Goal: Use online tool/utility: Utilize a website feature to perform a specific function

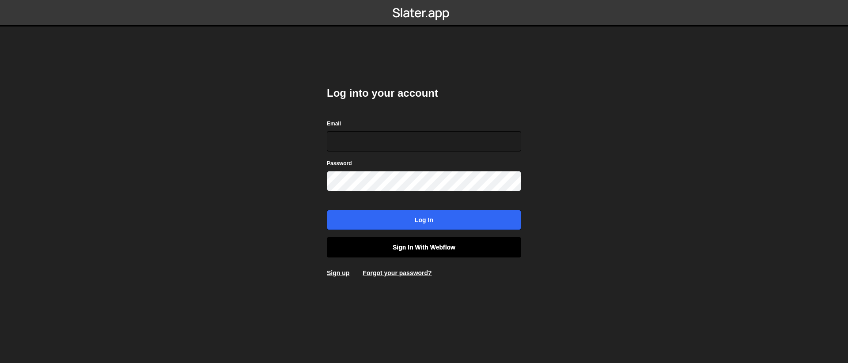
type input "[EMAIL_ADDRESS][DOMAIN_NAME]"
click at [447, 255] on link "Sign in with Webflow" at bounding box center [424, 247] width 194 height 20
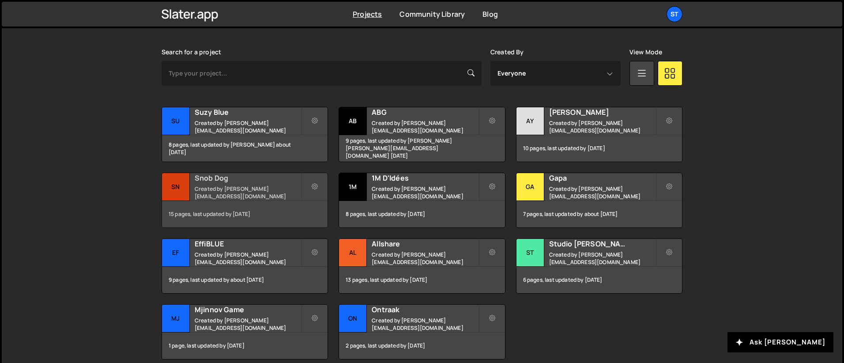
scroll to position [289, 0]
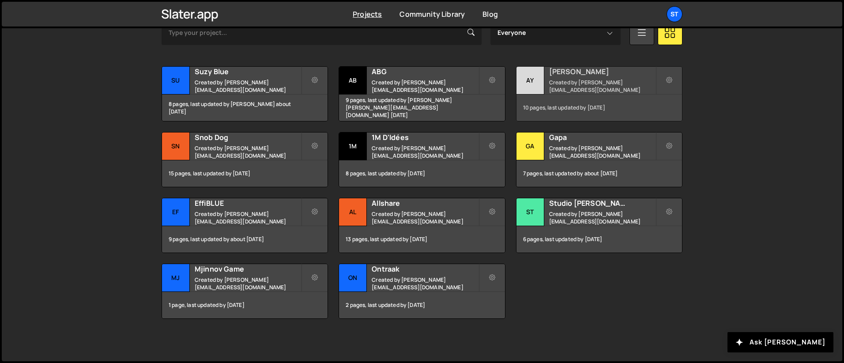
click at [545, 84] on div "[PERSON_NAME] Created by [PERSON_NAME][EMAIL_ADDRESS][DOMAIN_NAME]" at bounding box center [600, 80] width 166 height 27
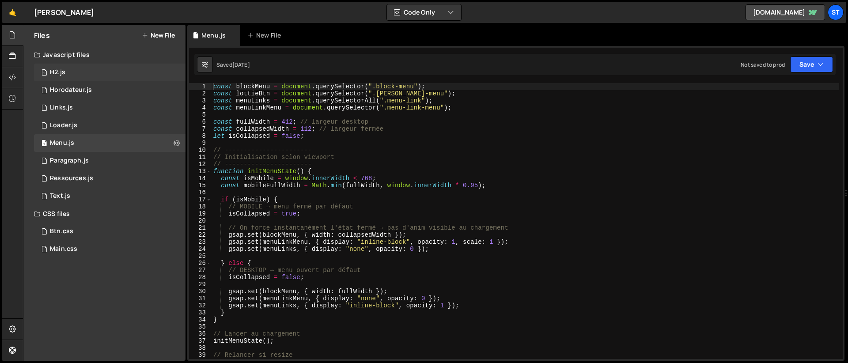
click at [76, 74] on div "1 H2.js 0" at bounding box center [109, 73] width 151 height 18
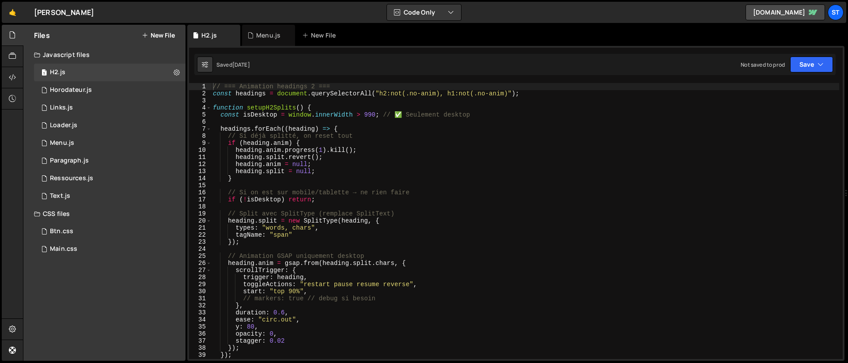
click at [396, 157] on div "// === Animation headings 2 === const headings = document . querySelectorAll ( …" at bounding box center [525, 228] width 628 height 290
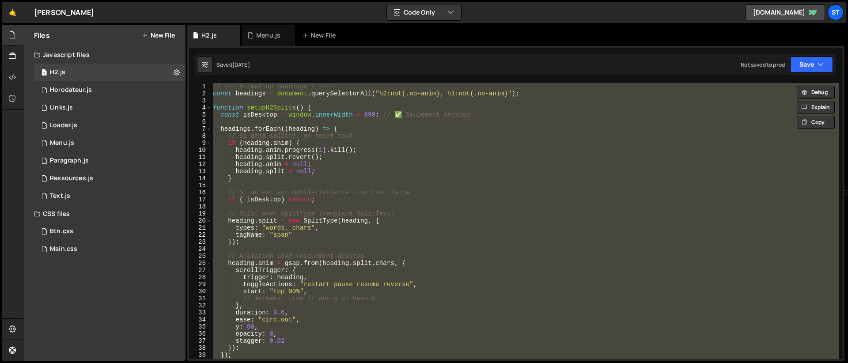
click at [390, 196] on div "// === Animation headings 2 === const headings = document . querySelectorAll ( …" at bounding box center [525, 221] width 628 height 276
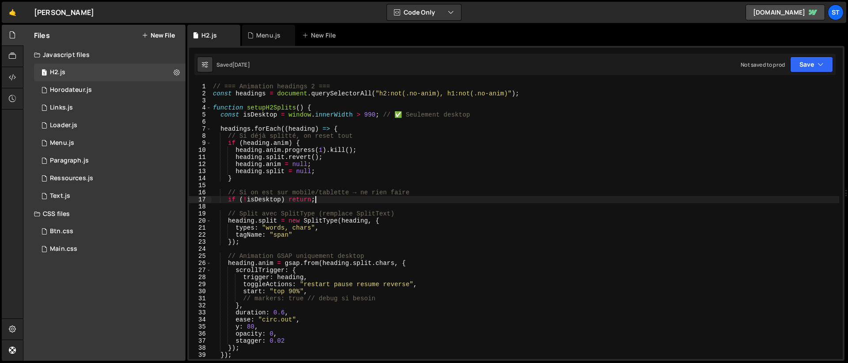
type textarea "setupH2Splits();"
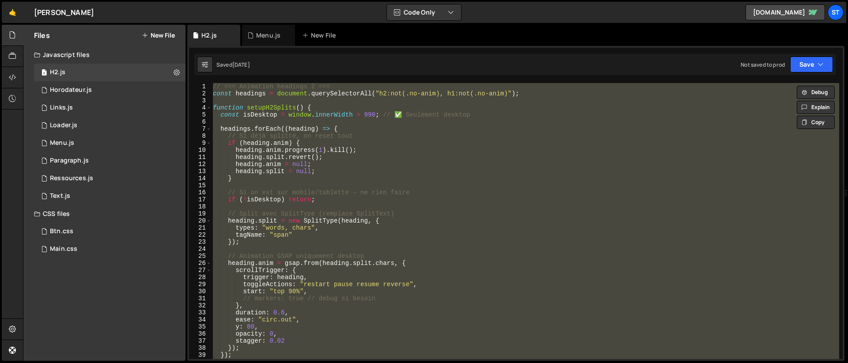
paste textarea
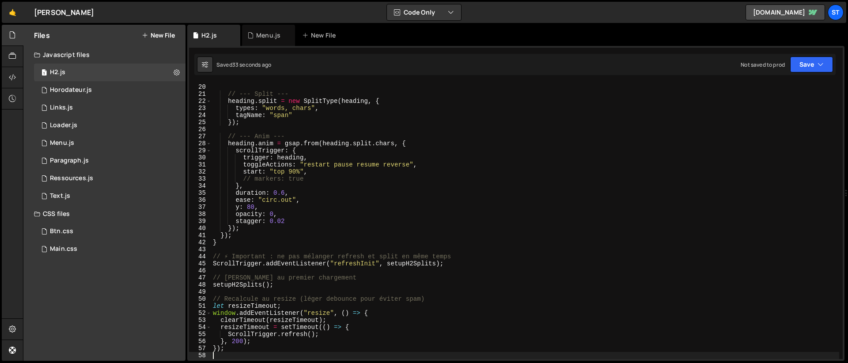
click at [331, 132] on div "if ( ! isDesktop ) return ; // --- Split --- heading . split = new SplitType ( …" at bounding box center [525, 221] width 628 height 290
click at [317, 119] on div "if ( ! isDesktop ) return ; // --- Split --- heading . split = new SplitType ( …" at bounding box center [525, 221] width 628 height 290
type textarea "});"
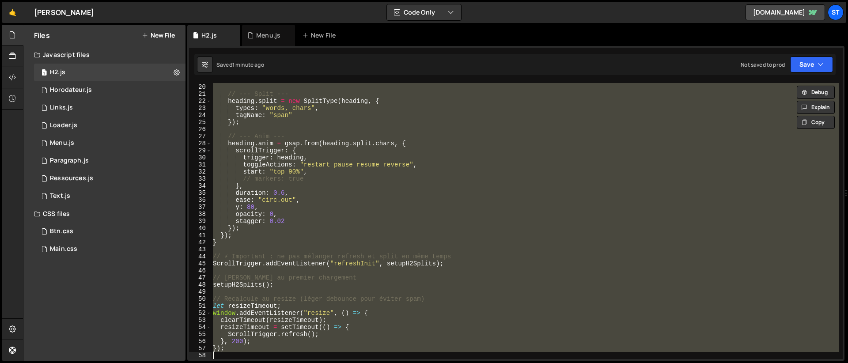
paste textarea
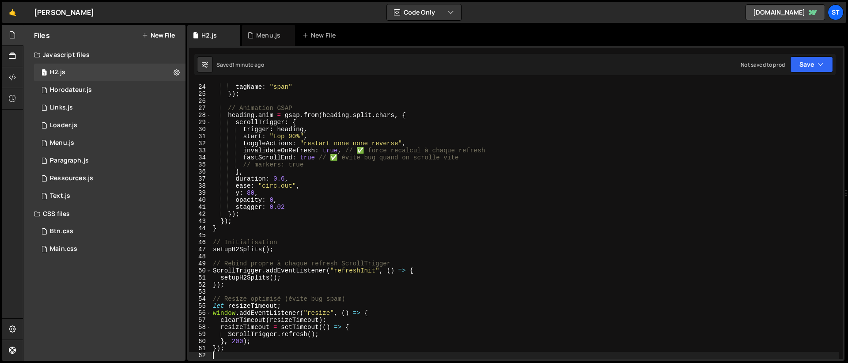
click at [297, 109] on div "types : "words, chars" , tagName : "span" }) ; // Animation GSAP heading . anim…" at bounding box center [525, 221] width 628 height 290
type textarea "});"
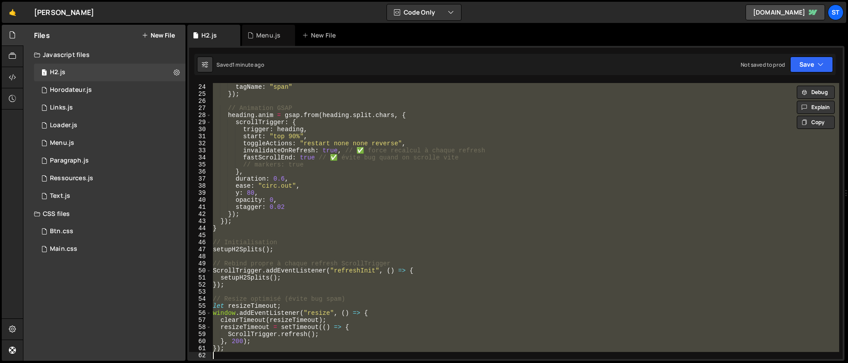
paste textarea
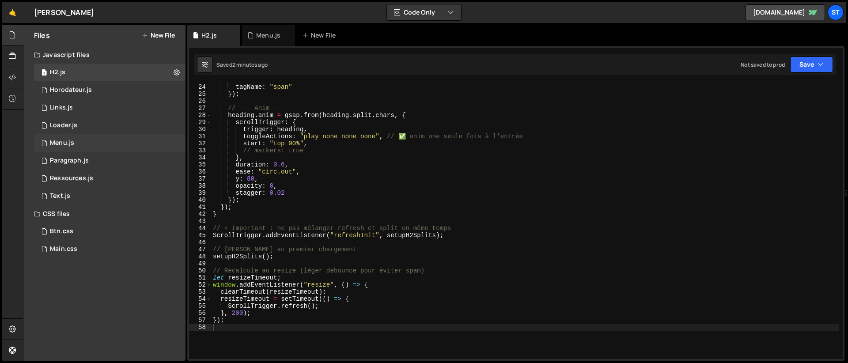
click at [75, 147] on div "1 Menu.js 0" at bounding box center [109, 143] width 151 height 18
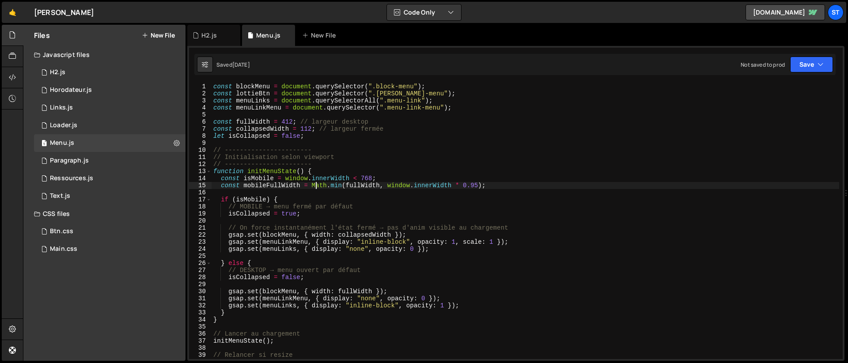
click at [318, 185] on div "const blockMenu = document . querySelector ( ".block-menu" ) ; const lottieBtn …" at bounding box center [526, 228] width 628 height 290
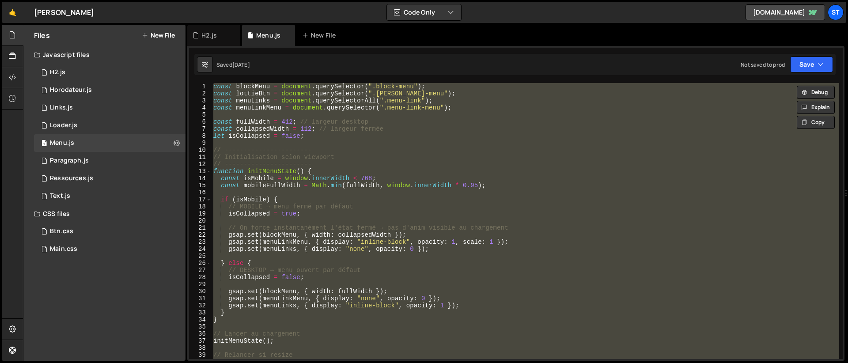
click at [325, 206] on div "const blockMenu = document . querySelector ( ".block-menu" ) ; const lottieBtn …" at bounding box center [526, 221] width 628 height 276
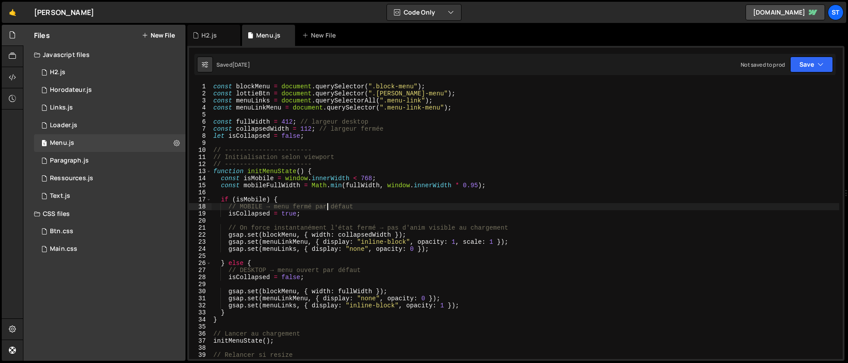
type textarea "});"
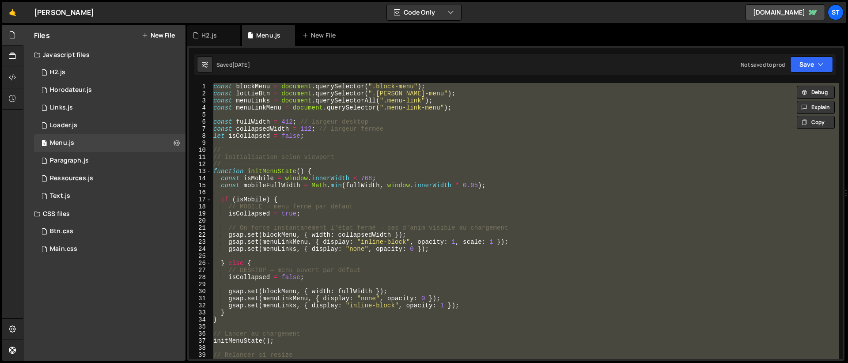
paste textarea
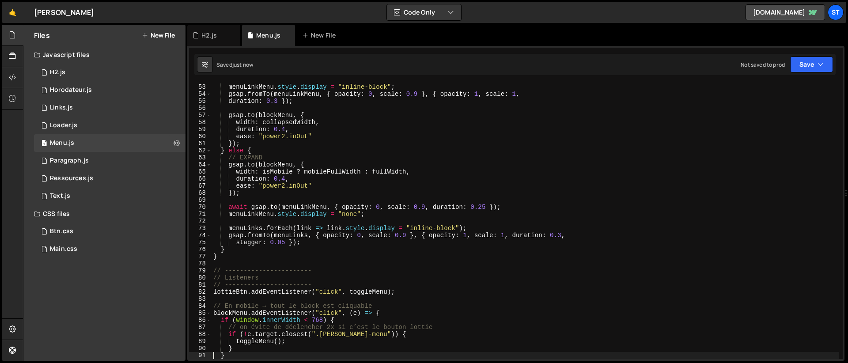
click at [344, 121] on div "menuLinkMenu . style . display = "inline-block" ; gsap . fromTo ( menuLinkMenu …" at bounding box center [526, 221] width 628 height 290
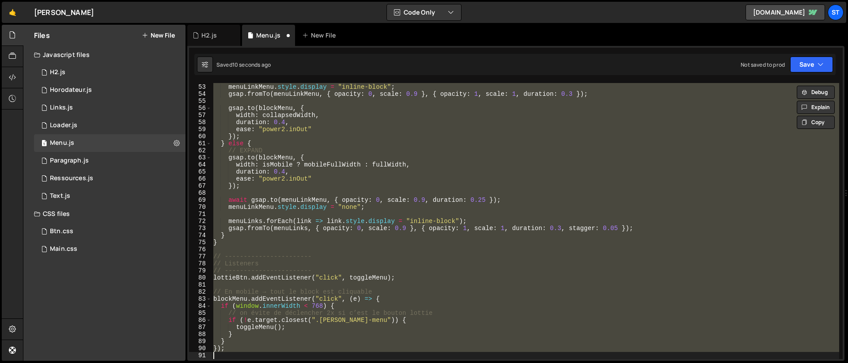
scroll to position [523, 0]
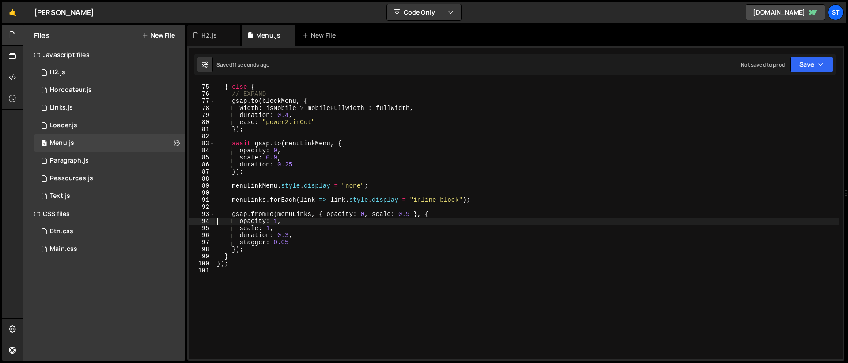
click at [422, 187] on div "} else { // EXPAND gsap . to ( blockMenu , { width : isMobile ? mobileFullWidth…" at bounding box center [527, 221] width 624 height 290
type textarea "});"
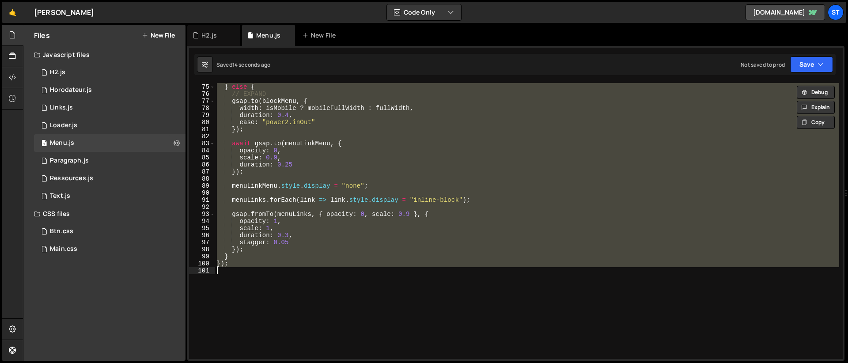
paste textarea
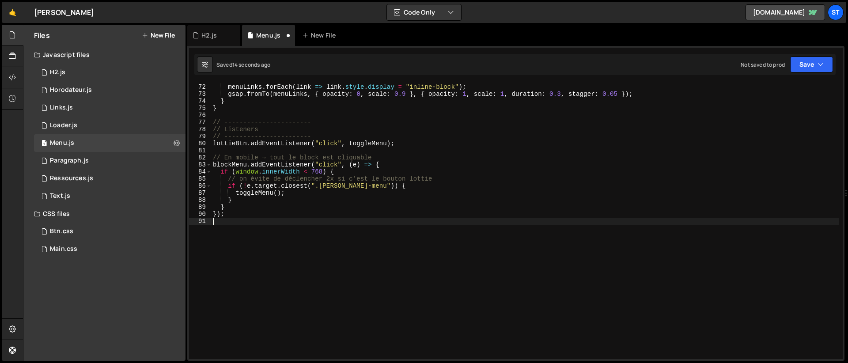
type textarea "}"
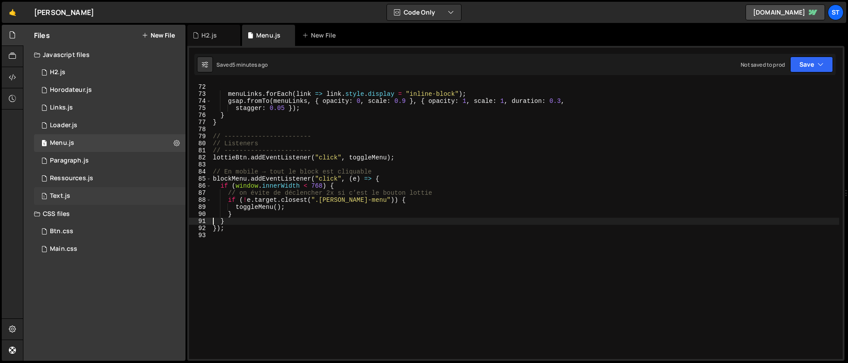
click at [84, 191] on div "1 Text.js 0" at bounding box center [109, 196] width 151 height 18
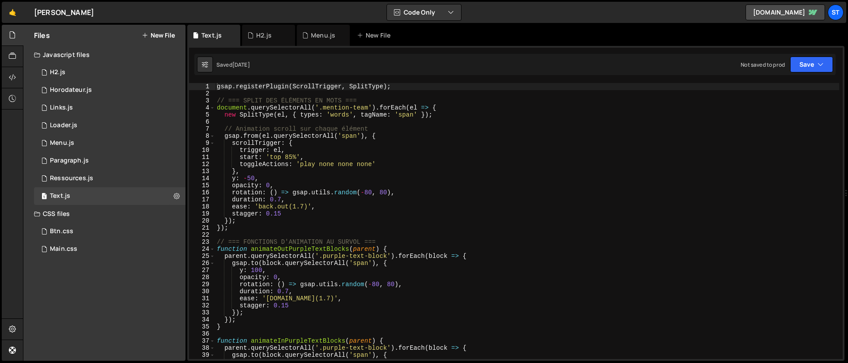
click at [331, 159] on div "gsap . registerPlugin ( ScrollTrigger , SplitType ) ; // === SPLIT DES ÉLÉMENTS…" at bounding box center [527, 228] width 624 height 290
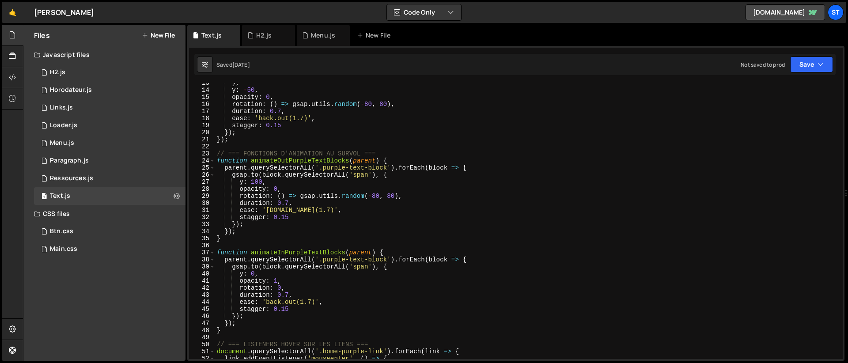
scroll to position [0, 0]
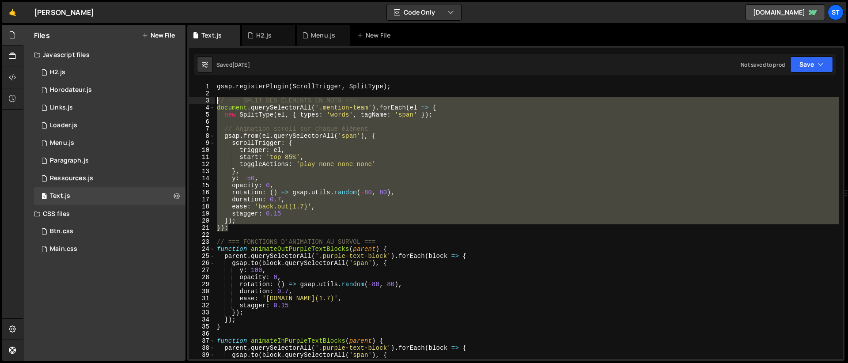
drag, startPoint x: 232, startPoint y: 231, endPoint x: 214, endPoint y: 98, distance: 134.1
click at [214, 98] on div "start: 'top 85%', 1 2 3 4 5 6 7 8 9 10 11 12 13 14 15 16 17 18 19 20 21 22 23 2…" at bounding box center [516, 221] width 654 height 276
click at [364, 115] on div "gsap . registerPlugin ( ScrollTrigger , SplitType ) ; // === SPLIT DES ÉLÉMENTS…" at bounding box center [527, 221] width 624 height 276
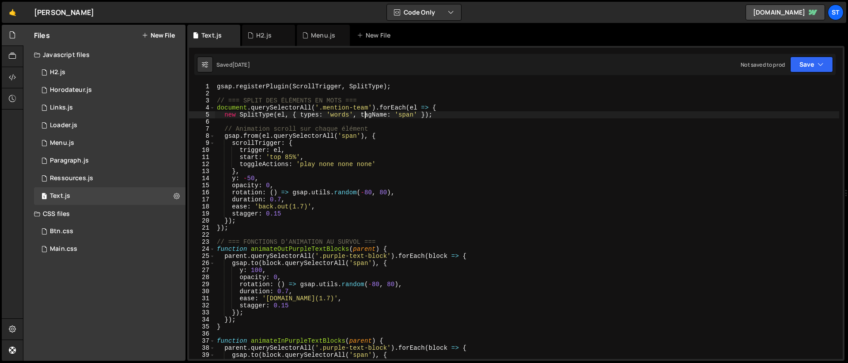
click at [367, 109] on div "gsap . registerPlugin ( ScrollTrigger , SplitType ) ; // === SPLIT DES ÉLÉMENTS…" at bounding box center [527, 228] width 624 height 290
type textarea "document.querySelectorAll('.mention-team2').forEach(el => {"
